Goal: Manage account settings

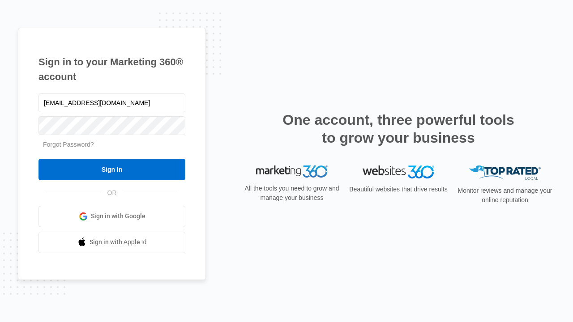
type input "dankie614@gmail.com"
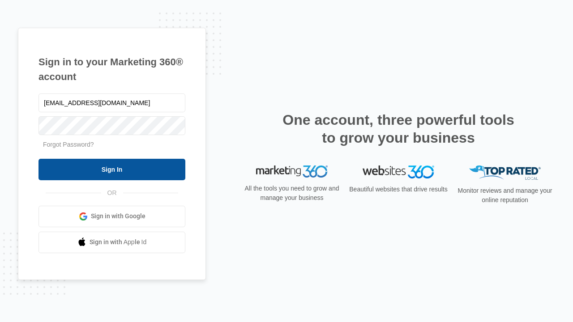
click at [112, 169] on input "Sign In" at bounding box center [112, 169] width 147 height 21
